Goal: Transaction & Acquisition: Obtain resource

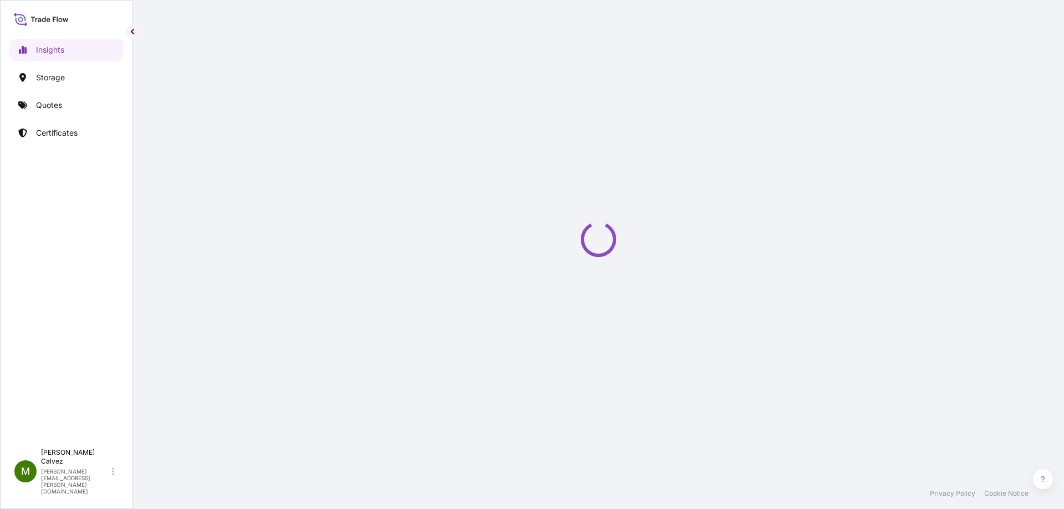
select select "2025"
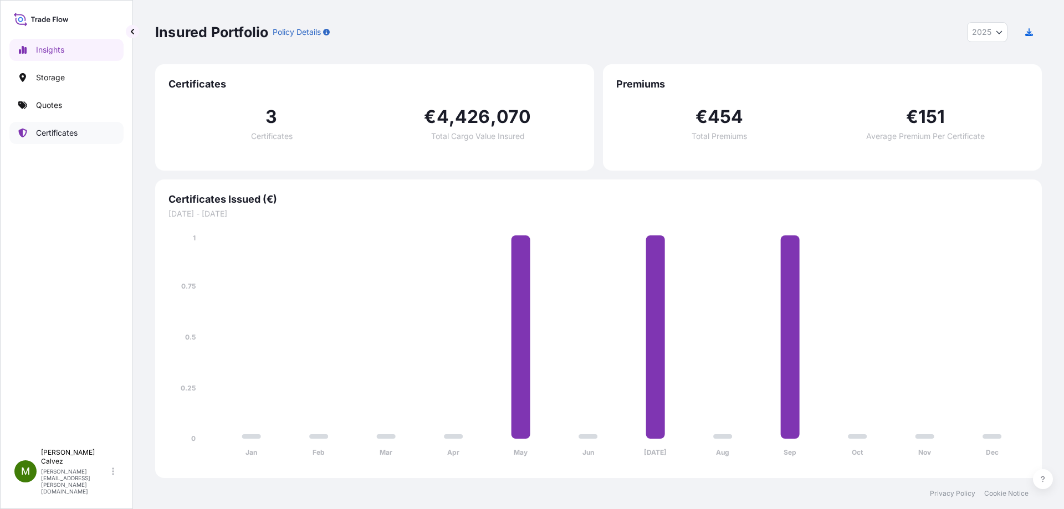
click at [47, 127] on p "Certificates" at bounding box center [57, 132] width 42 height 11
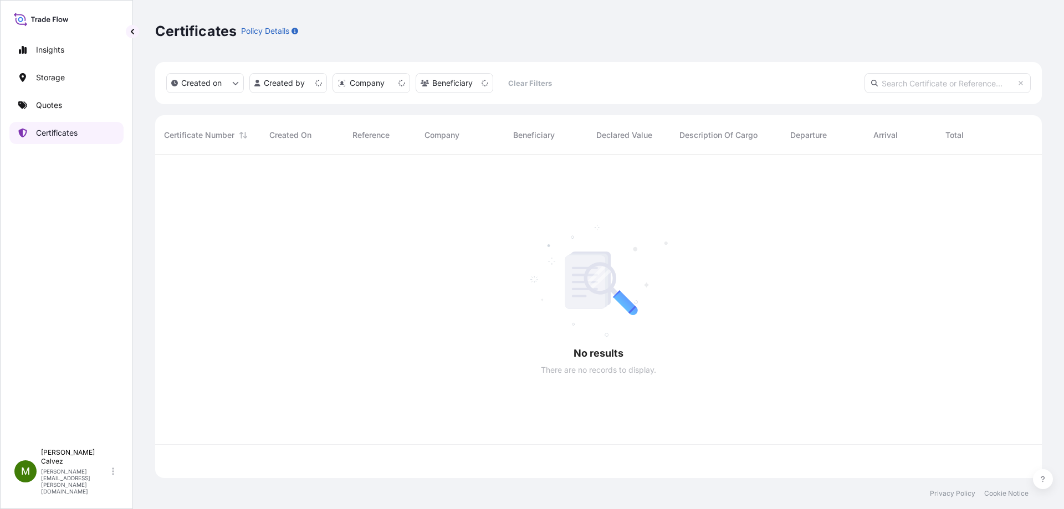
scroll to position [321, 878]
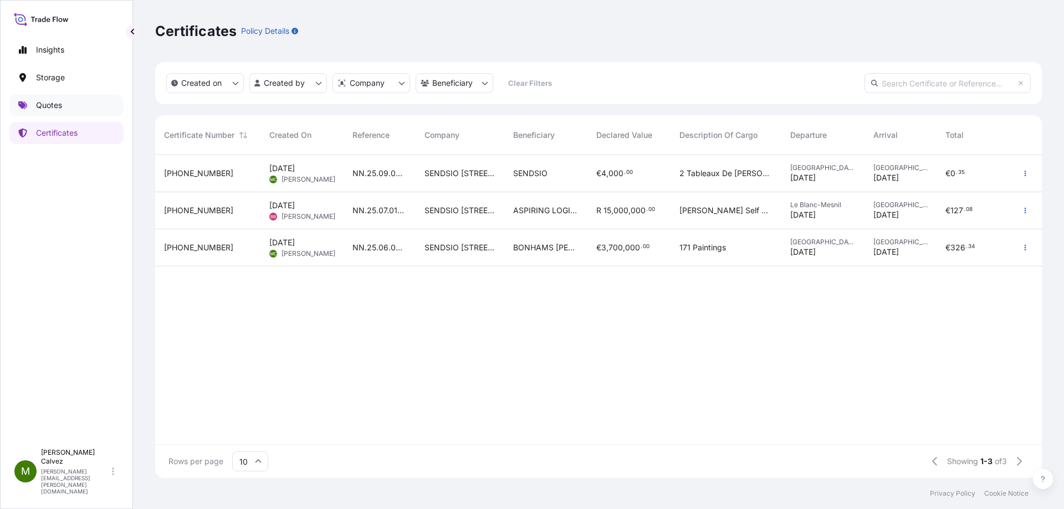
click at [63, 107] on link "Quotes" at bounding box center [66, 105] width 114 height 22
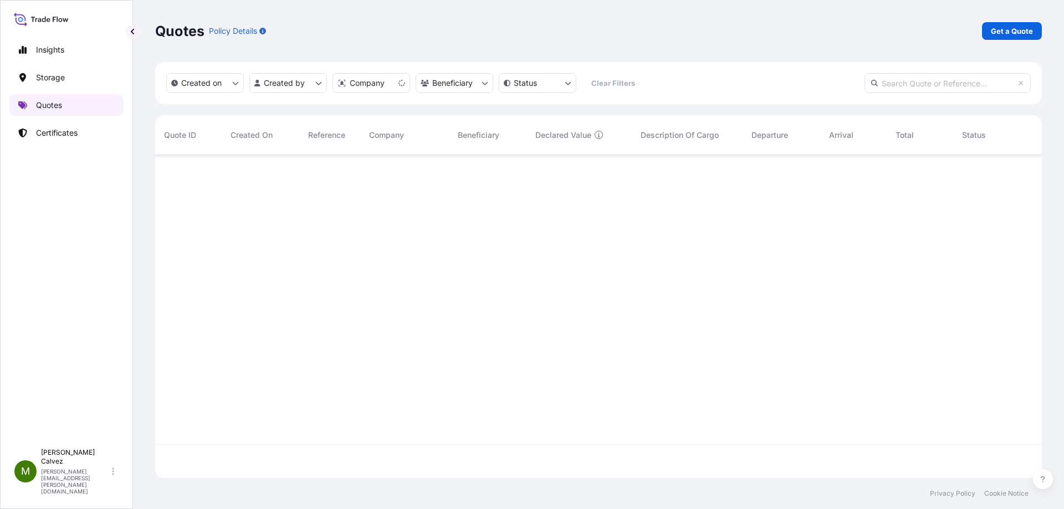
scroll to position [321, 878]
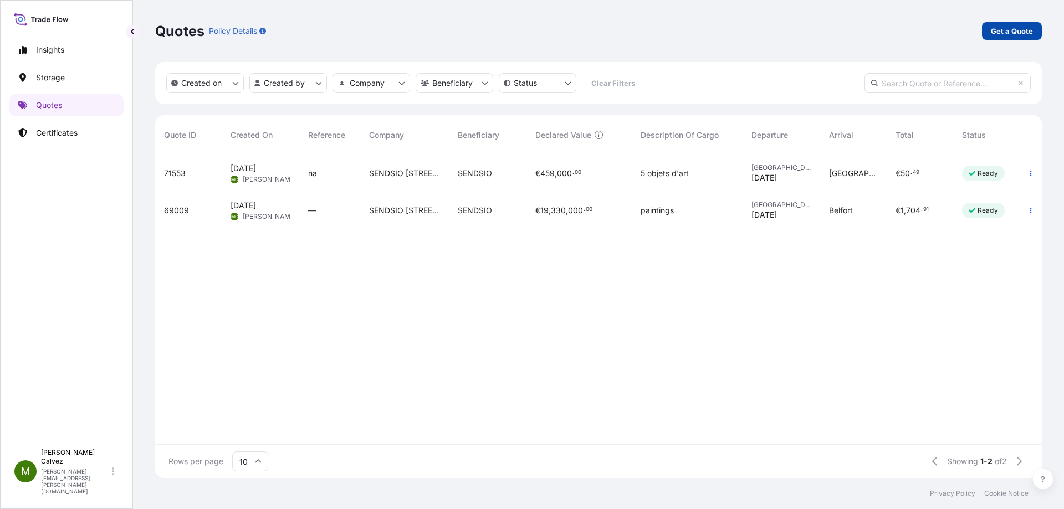
click at [1012, 28] on p "Get a Quote" at bounding box center [1012, 30] width 42 height 11
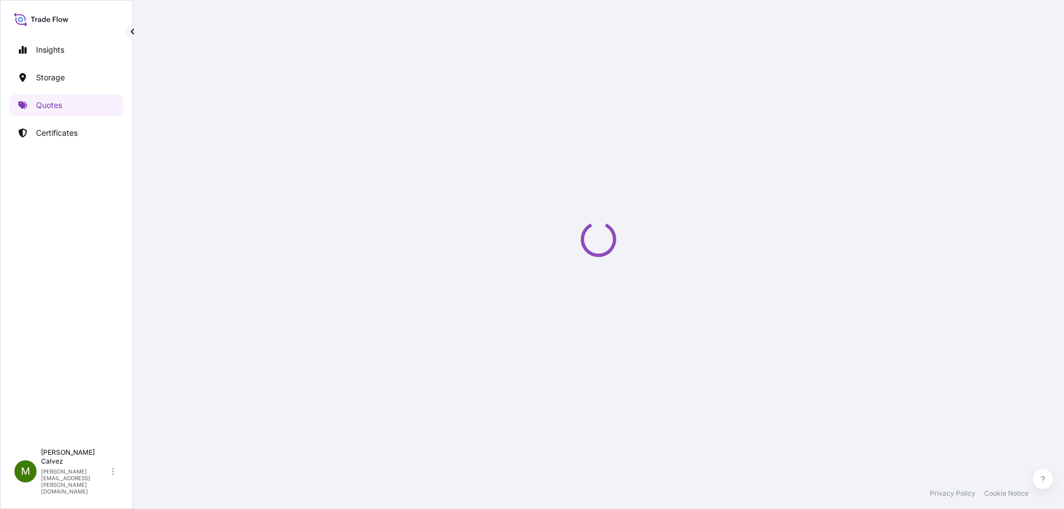
select select "Art Handling"
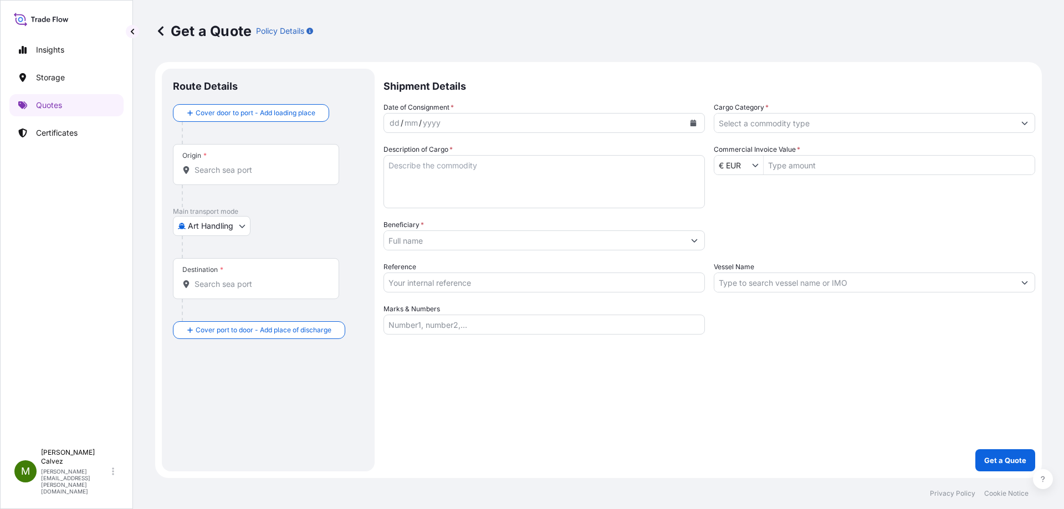
click at [399, 125] on div "dd" at bounding box center [394, 122] width 12 height 13
click at [221, 159] on div "Origin *" at bounding box center [256, 164] width 166 height 41
click at [221, 165] on input "Origin *" at bounding box center [259, 170] width 131 height 11
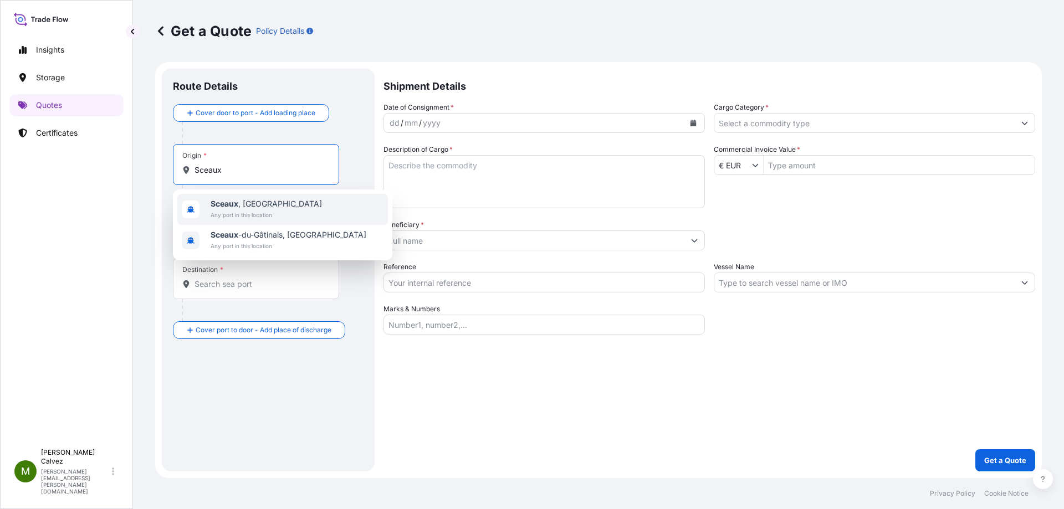
click at [226, 209] on span "Sceaux , [GEOGRAPHIC_DATA]" at bounding box center [266, 203] width 111 height 11
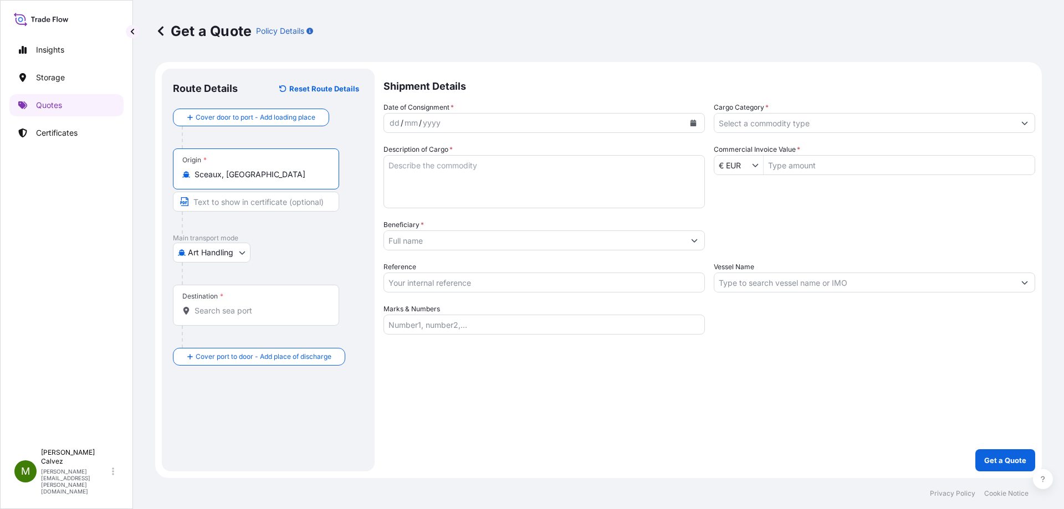
type input "Sceaux, [GEOGRAPHIC_DATA]"
click at [235, 255] on body "2 options available. Insights Storage Quotes Certificates M [PERSON_NAME] [PERS…" at bounding box center [532, 254] width 1064 height 509
click at [221, 304] on div "Destination *" at bounding box center [256, 305] width 166 height 41
click at [221, 305] on input "Destination *" at bounding box center [259, 310] width 131 height 11
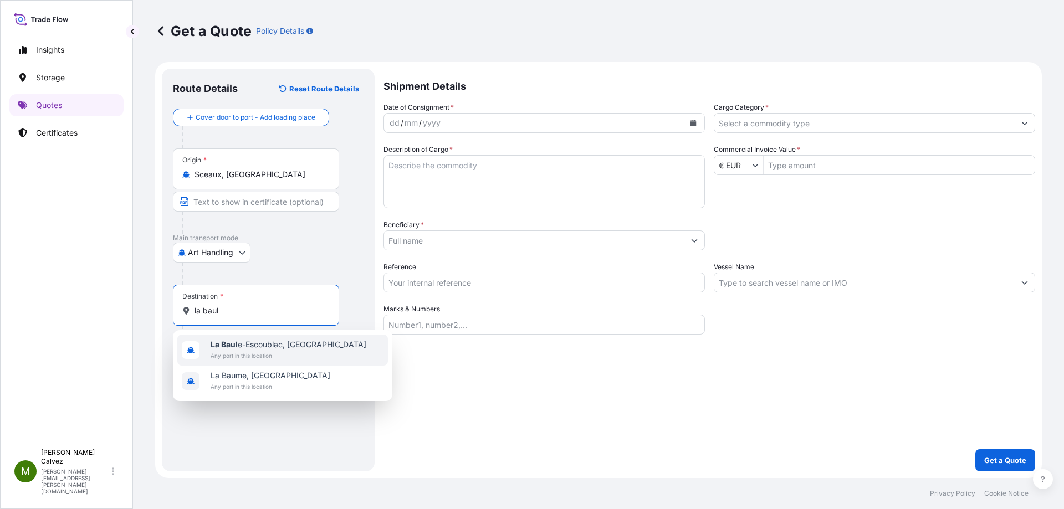
click at [242, 342] on span "La Baul e-Escoublac, [GEOGRAPHIC_DATA]" at bounding box center [289, 344] width 156 height 11
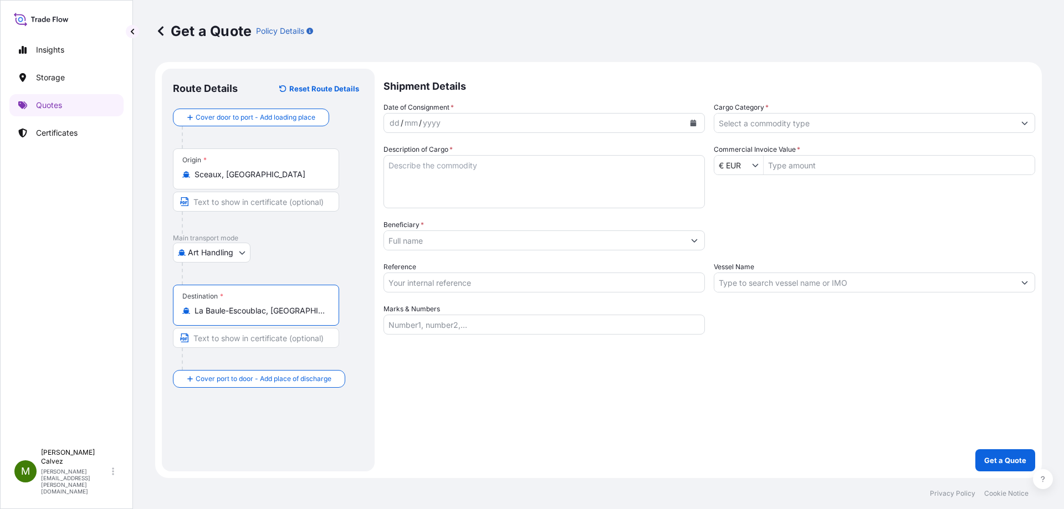
type input "La Baule-Escoublac, [GEOGRAPHIC_DATA]"
click at [416, 127] on div "mm" at bounding box center [411, 122] width 16 height 13
click at [688, 127] on button "Calendar" at bounding box center [693, 123] width 18 height 18
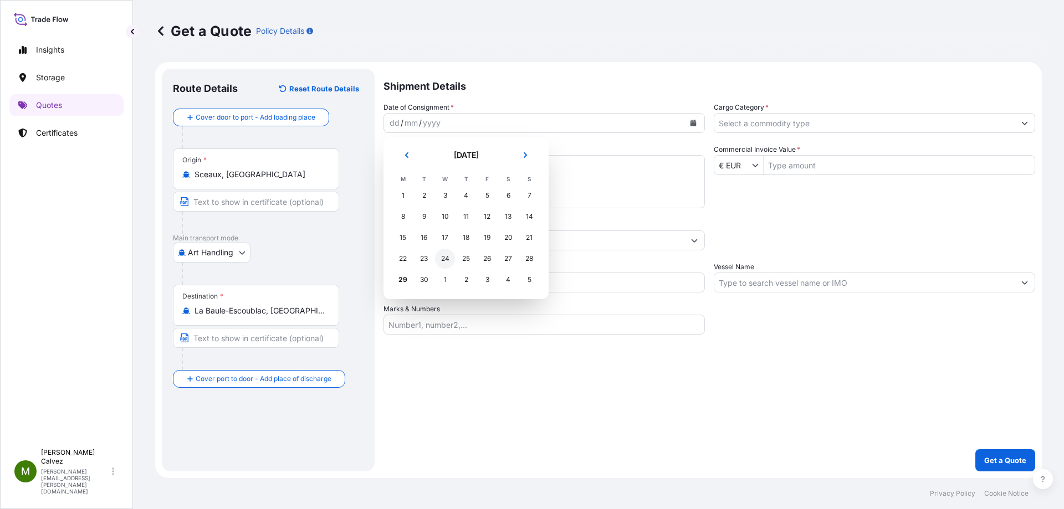
click at [444, 259] on div "24" at bounding box center [445, 259] width 20 height 20
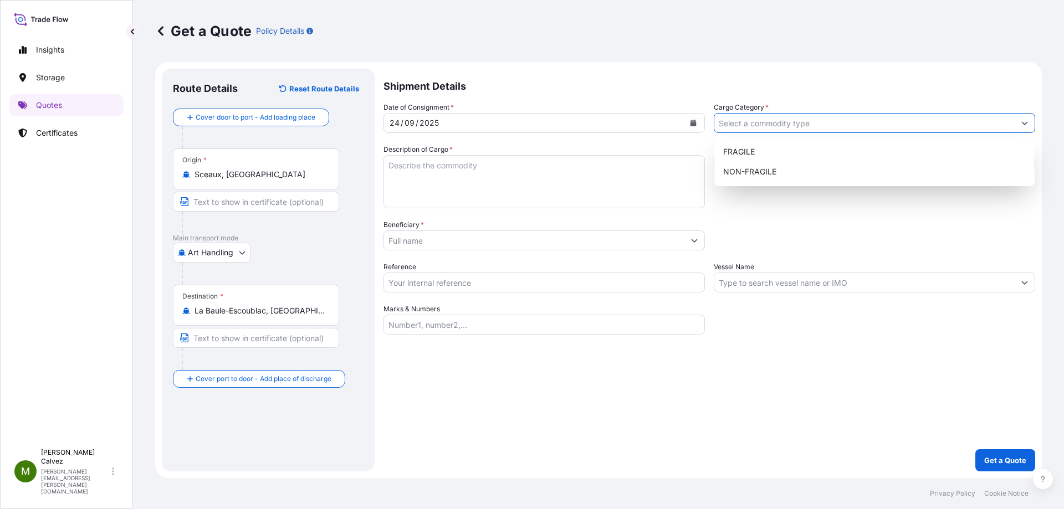
click at [762, 122] on input "Cargo Category *" at bounding box center [864, 123] width 300 height 20
click at [737, 150] on div "FRAGILE" at bounding box center [874, 152] width 311 height 20
type input "FRAGILE"
click at [600, 188] on textarea "Description of Cargo *" at bounding box center [543, 181] width 321 height 53
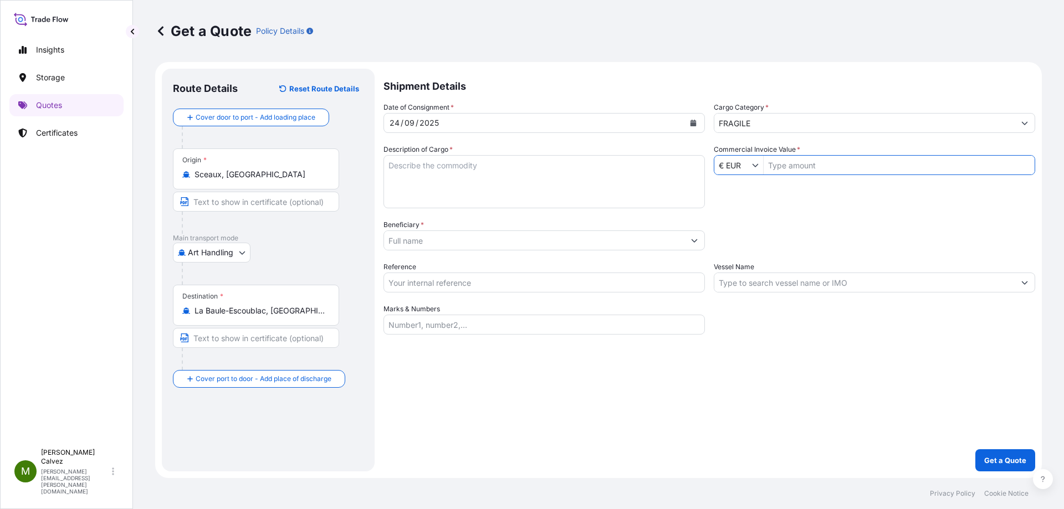
click at [791, 164] on input "Commercial Invoice Value *" at bounding box center [899, 165] width 271 height 20
type input "264,000"
click at [612, 185] on textarea "Description of Cargo *" at bounding box center [543, 181] width 321 height 53
type textarea "artworks"
click at [431, 244] on input "Beneficiary *" at bounding box center [534, 241] width 300 height 20
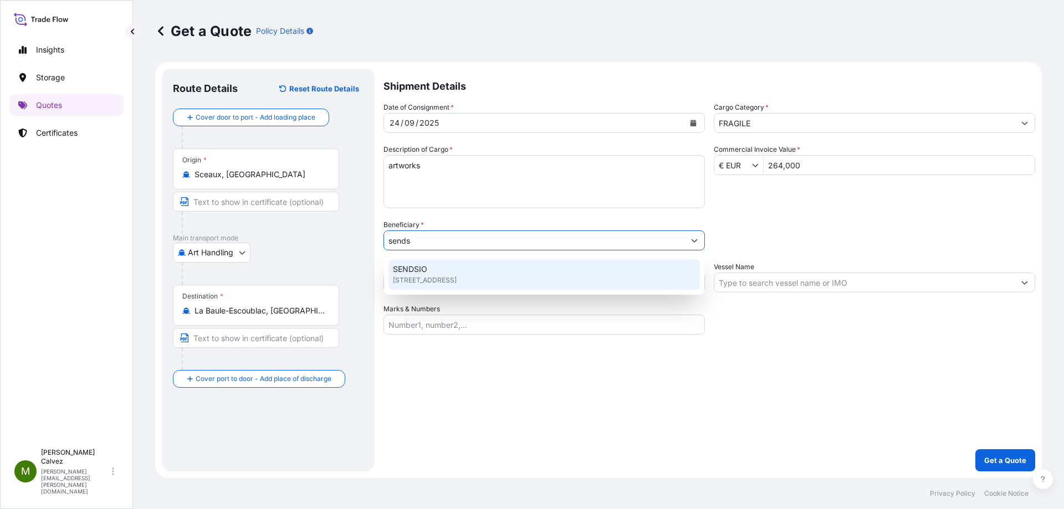
click at [426, 278] on span "[STREET_ADDRESS]" at bounding box center [425, 280] width 64 height 11
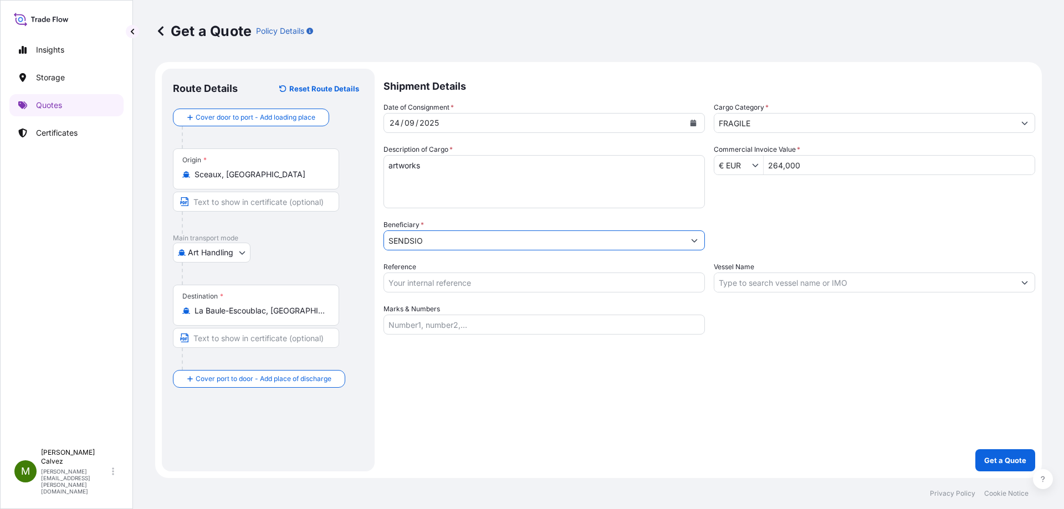
type input "SENDSIO"
click at [430, 283] on input "Reference" at bounding box center [543, 283] width 321 height 20
click at [454, 283] on input "Reference" at bounding box center [543, 283] width 321 height 20
click at [698, 354] on div "Shipment Details Date of Consignment * [DATE] Cargo Category * FRAGILE Descript…" at bounding box center [709, 270] width 652 height 403
click at [815, 280] on input "Vessel Name" at bounding box center [864, 283] width 300 height 20
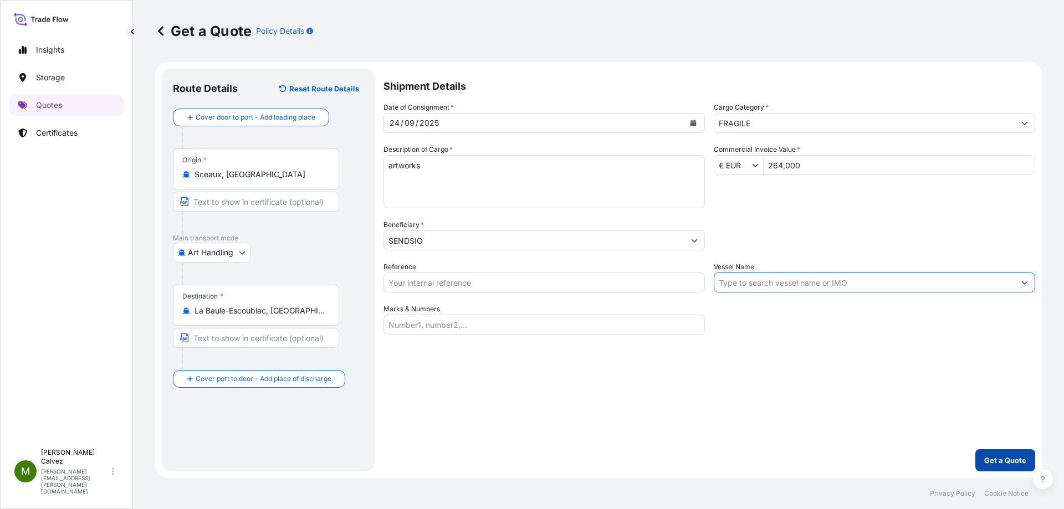
click at [1021, 461] on p "Get a Quote" at bounding box center [1005, 460] width 42 height 11
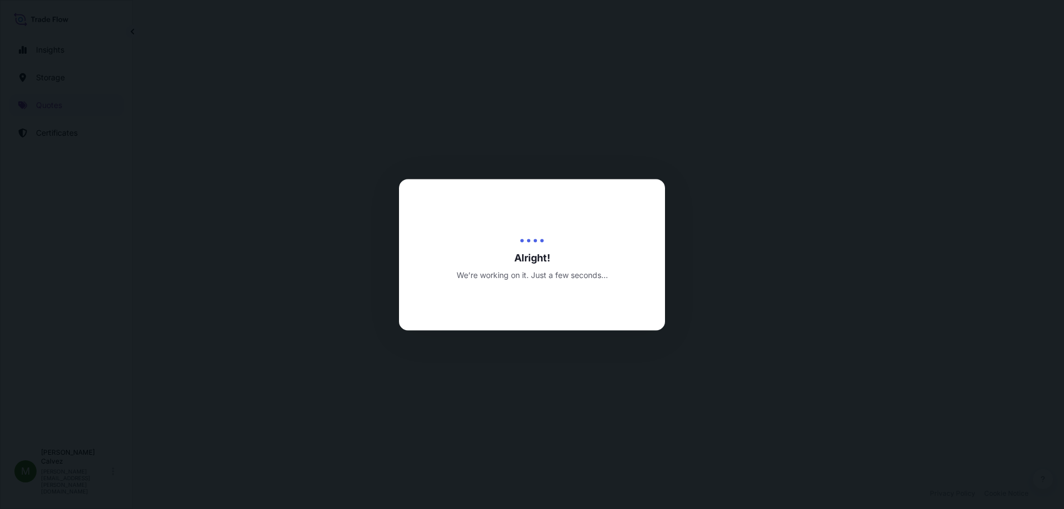
select select "Art Handling"
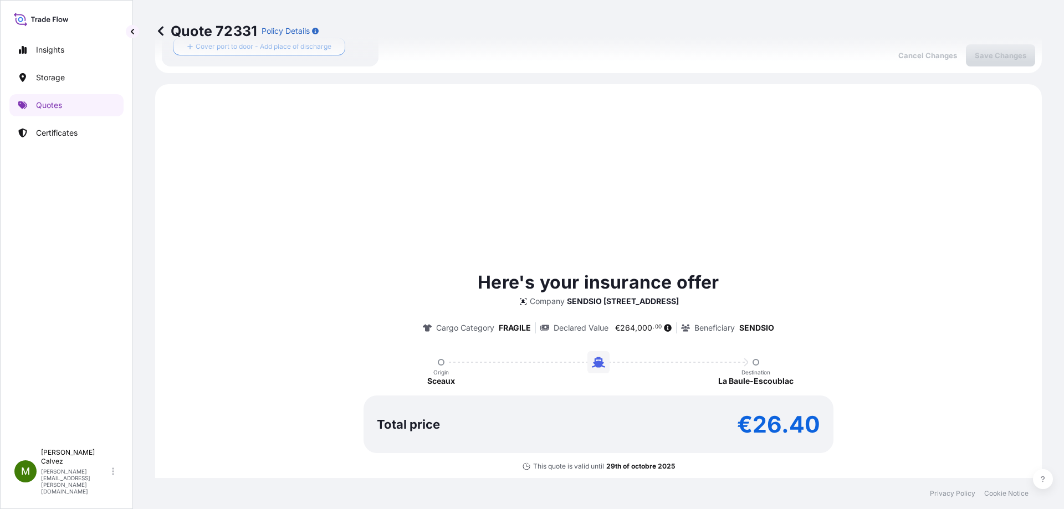
scroll to position [357, 0]
